Goal: Navigation & Orientation: Find specific page/section

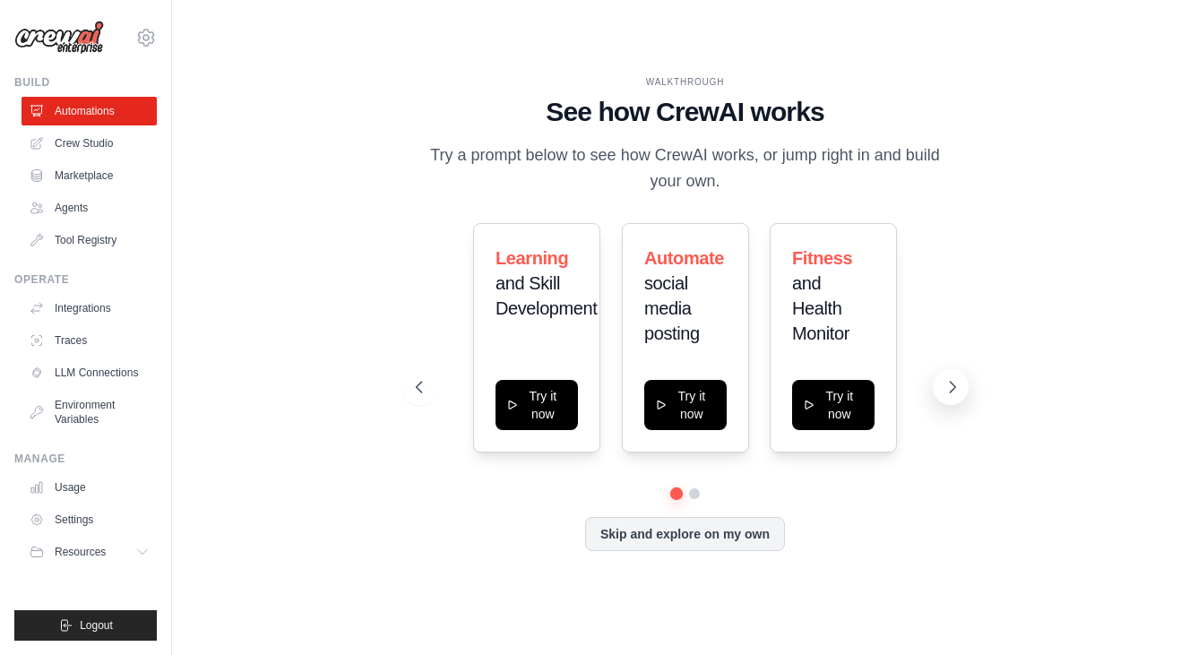
click at [941, 380] on button at bounding box center [951, 387] width 36 height 36
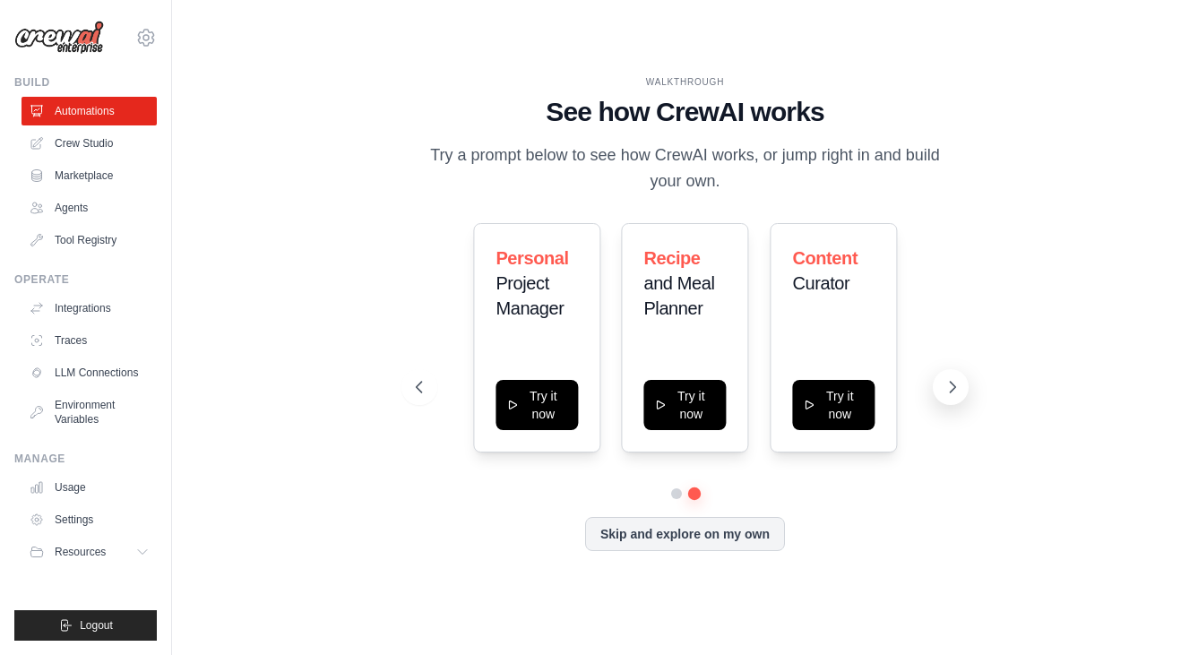
click at [941, 380] on button at bounding box center [951, 387] width 36 height 36
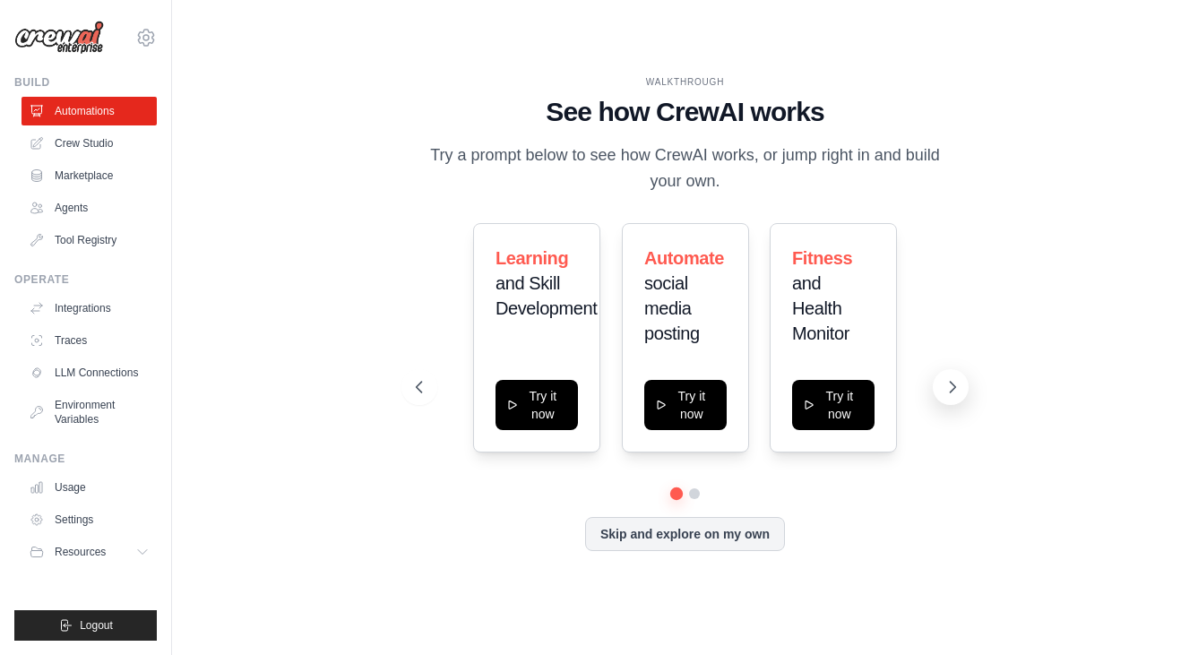
click at [941, 380] on button at bounding box center [951, 387] width 36 height 36
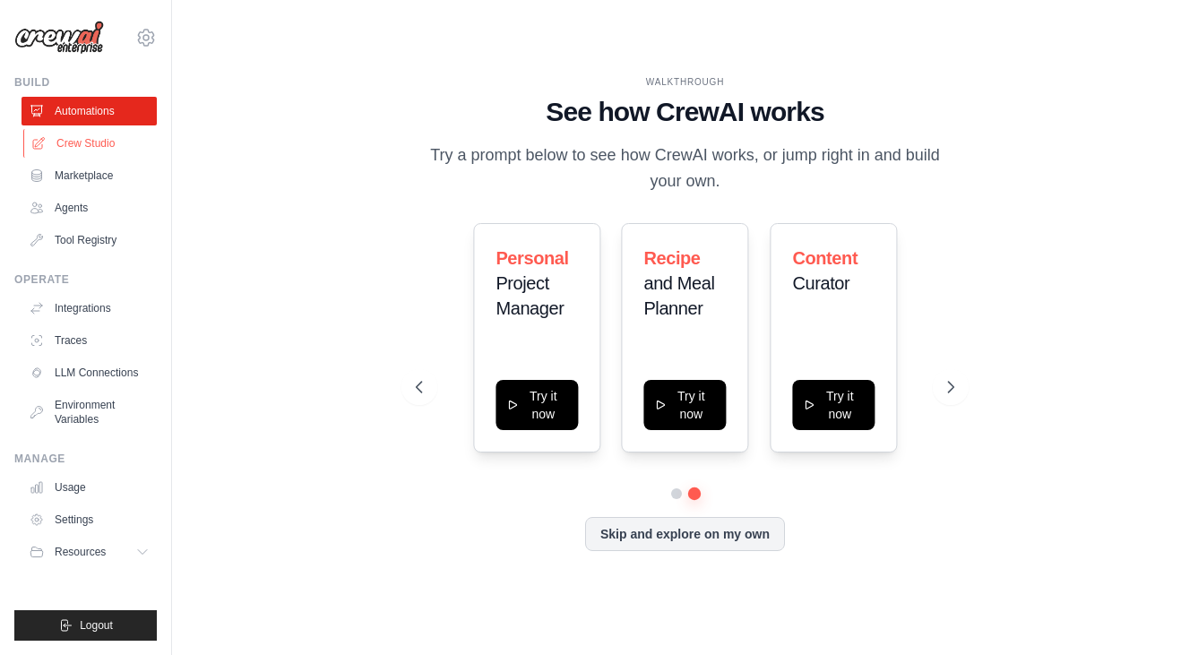
click at [91, 149] on link "Crew Studio" at bounding box center [90, 143] width 135 height 29
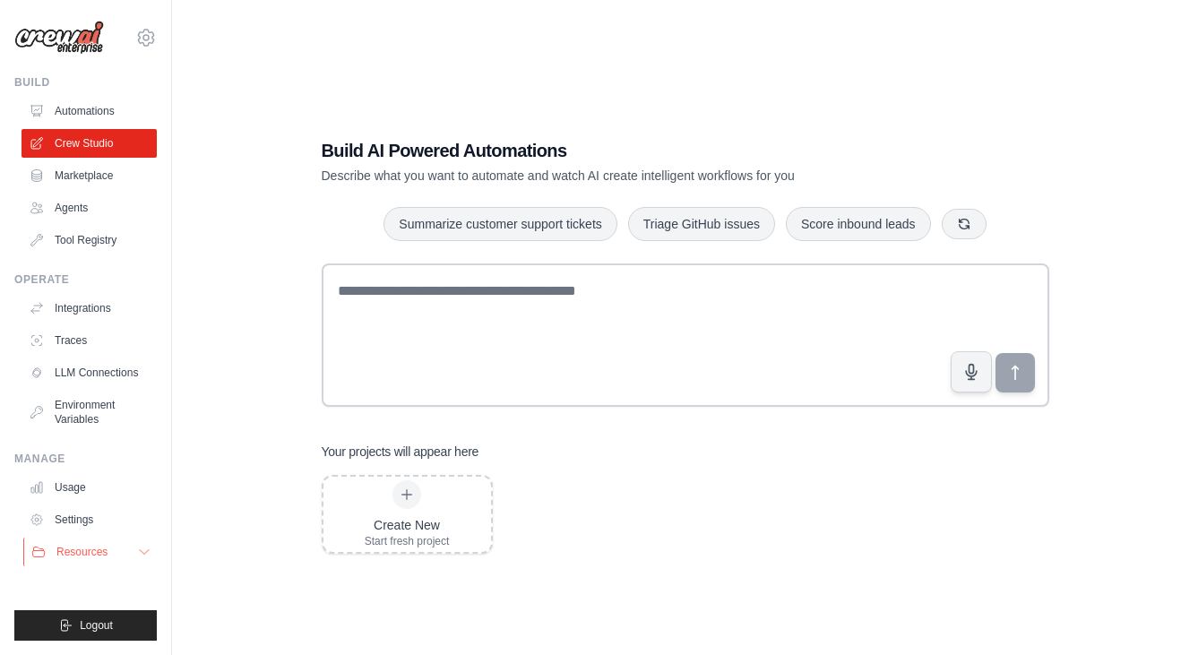
click at [150, 546] on icon at bounding box center [144, 552] width 14 height 14
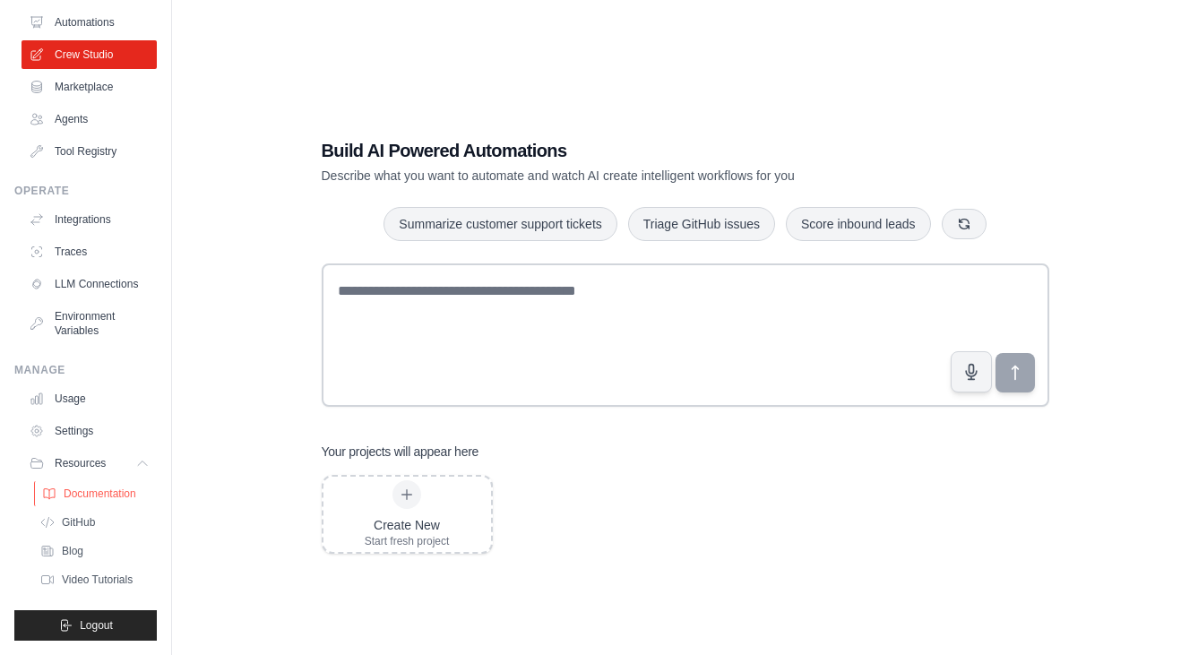
click at [104, 489] on span "Documentation" at bounding box center [100, 494] width 73 height 14
